Goal: Task Accomplishment & Management: Use online tool/utility

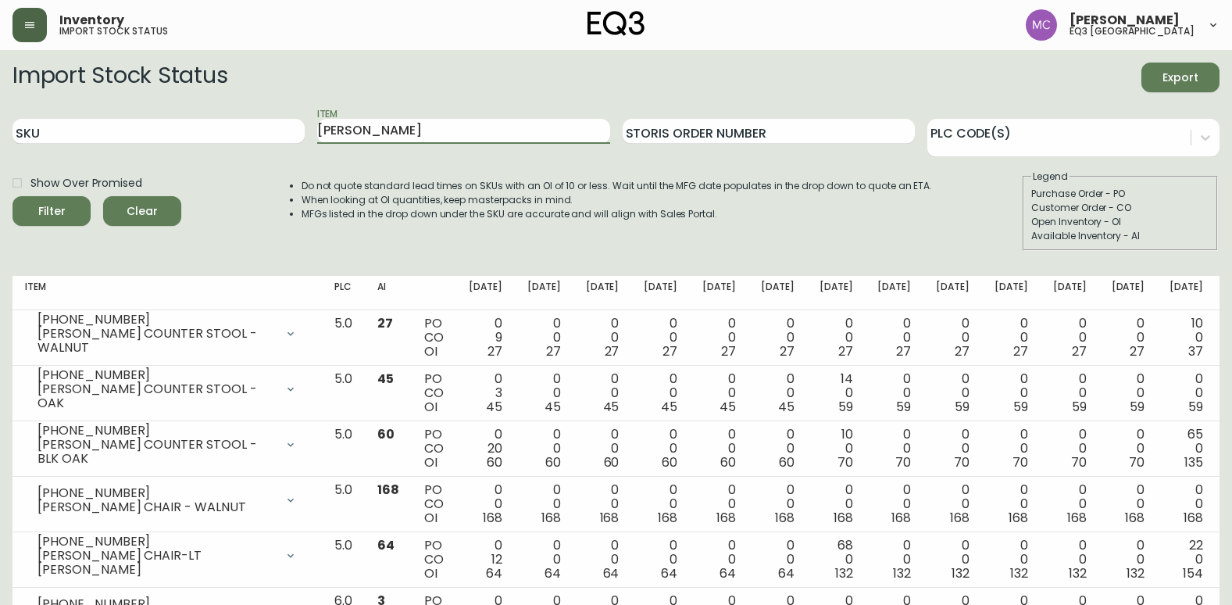
scroll to position [128, 0]
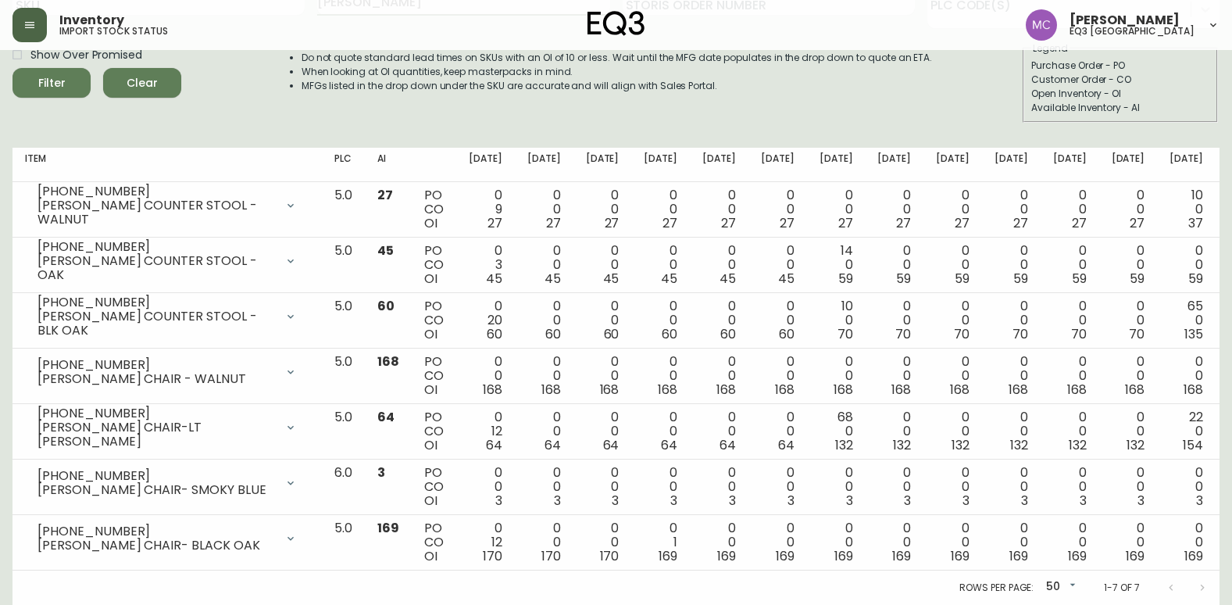
click at [30, 28] on icon "button" at bounding box center [29, 25] width 9 height 6
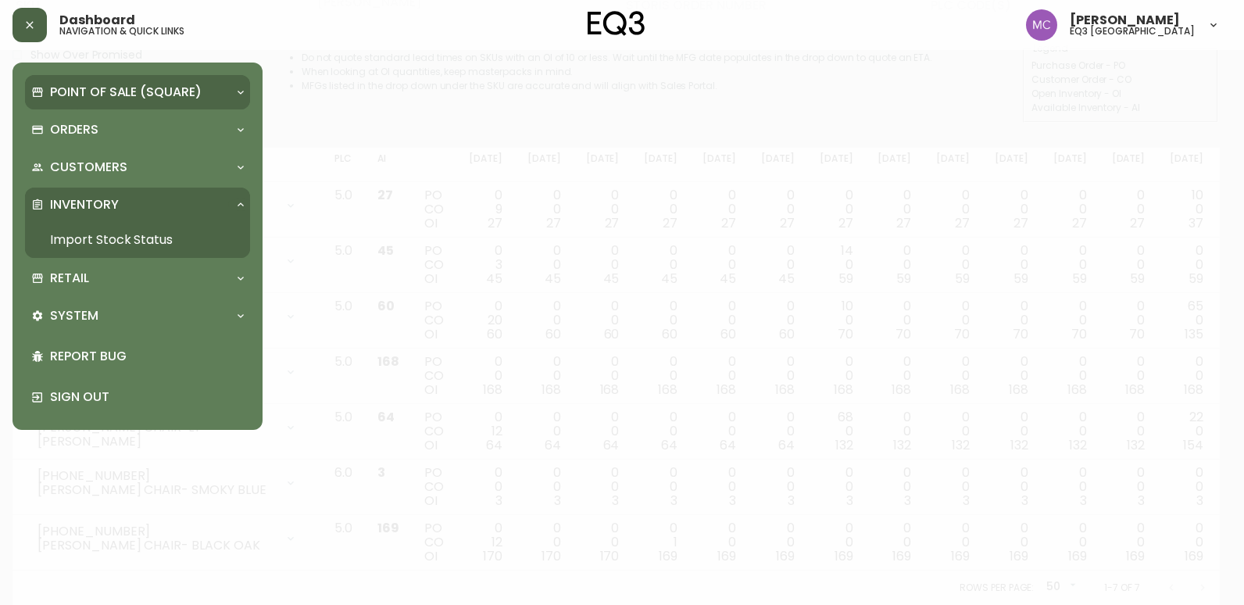
click at [104, 98] on p "Point of Sale (Square)" at bounding box center [126, 92] width 152 height 17
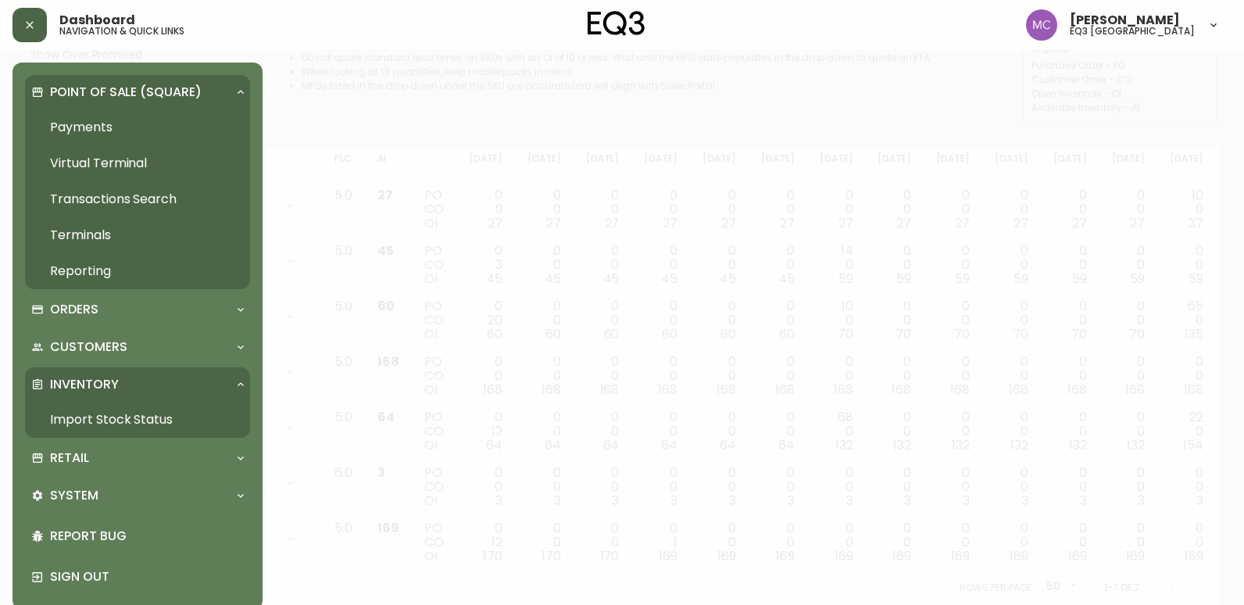
drag, startPoint x: 111, startPoint y: 409, endPoint x: 132, endPoint y: 395, distance: 24.9
click at [112, 409] on link "Import Stock Status" at bounding box center [137, 420] width 225 height 36
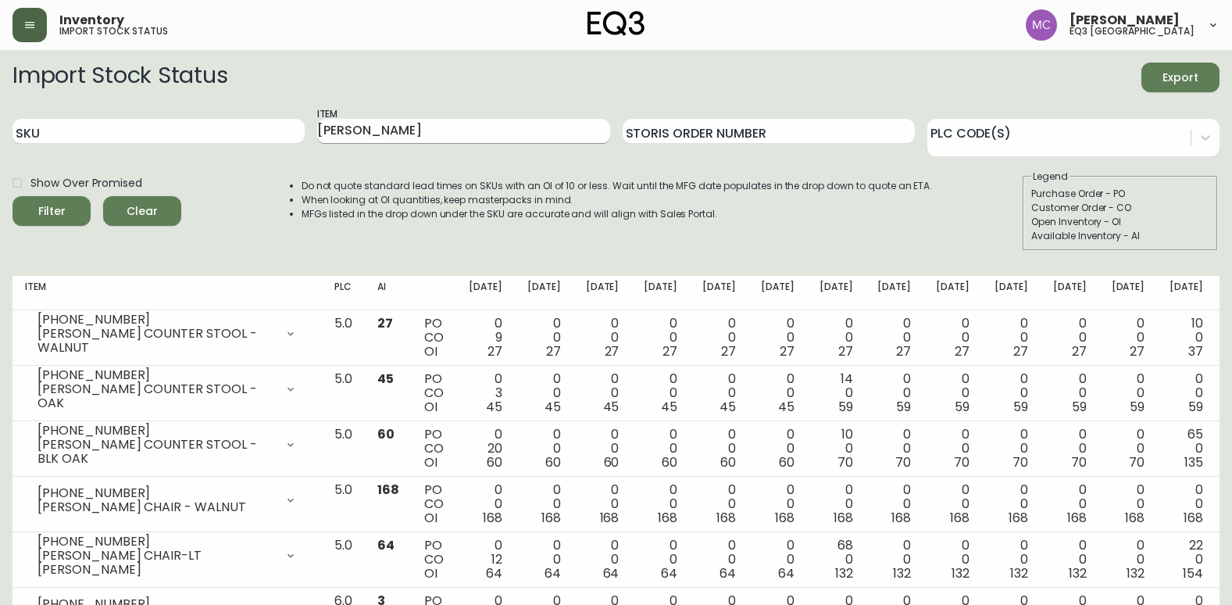
click at [374, 127] on input "[PERSON_NAME]" at bounding box center [463, 131] width 292 height 25
type input "t"
type input "vault"
click at [12, 196] on button "Filter" at bounding box center [51, 211] width 78 height 30
